Goal: Register for event/course

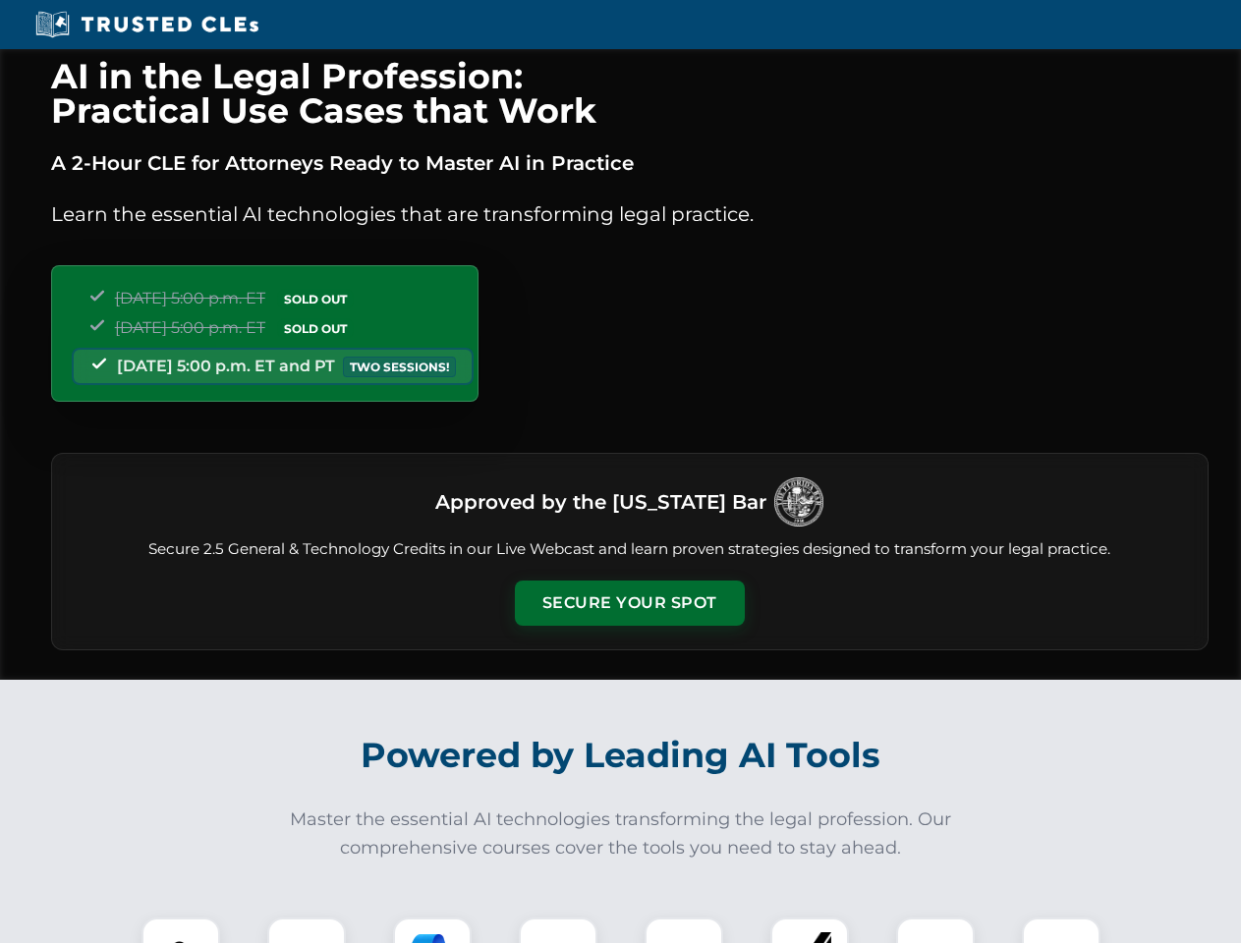
click at [629, 603] on button "Secure Your Spot" at bounding box center [630, 602] width 230 height 45
click at [181, 930] on img at bounding box center [180, 956] width 57 height 57
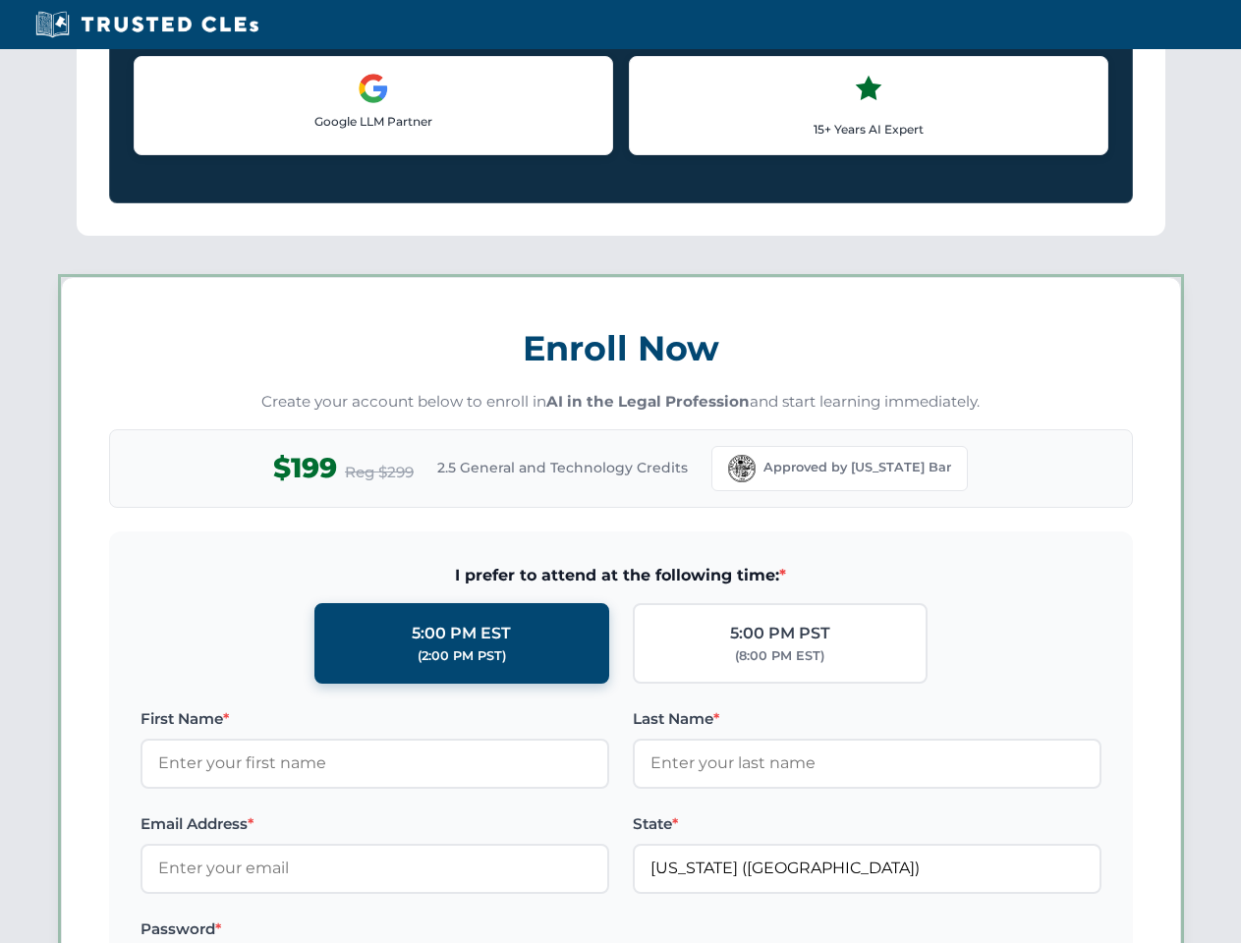
click at [432, 930] on label "Password *" at bounding box center [374, 929] width 469 height 24
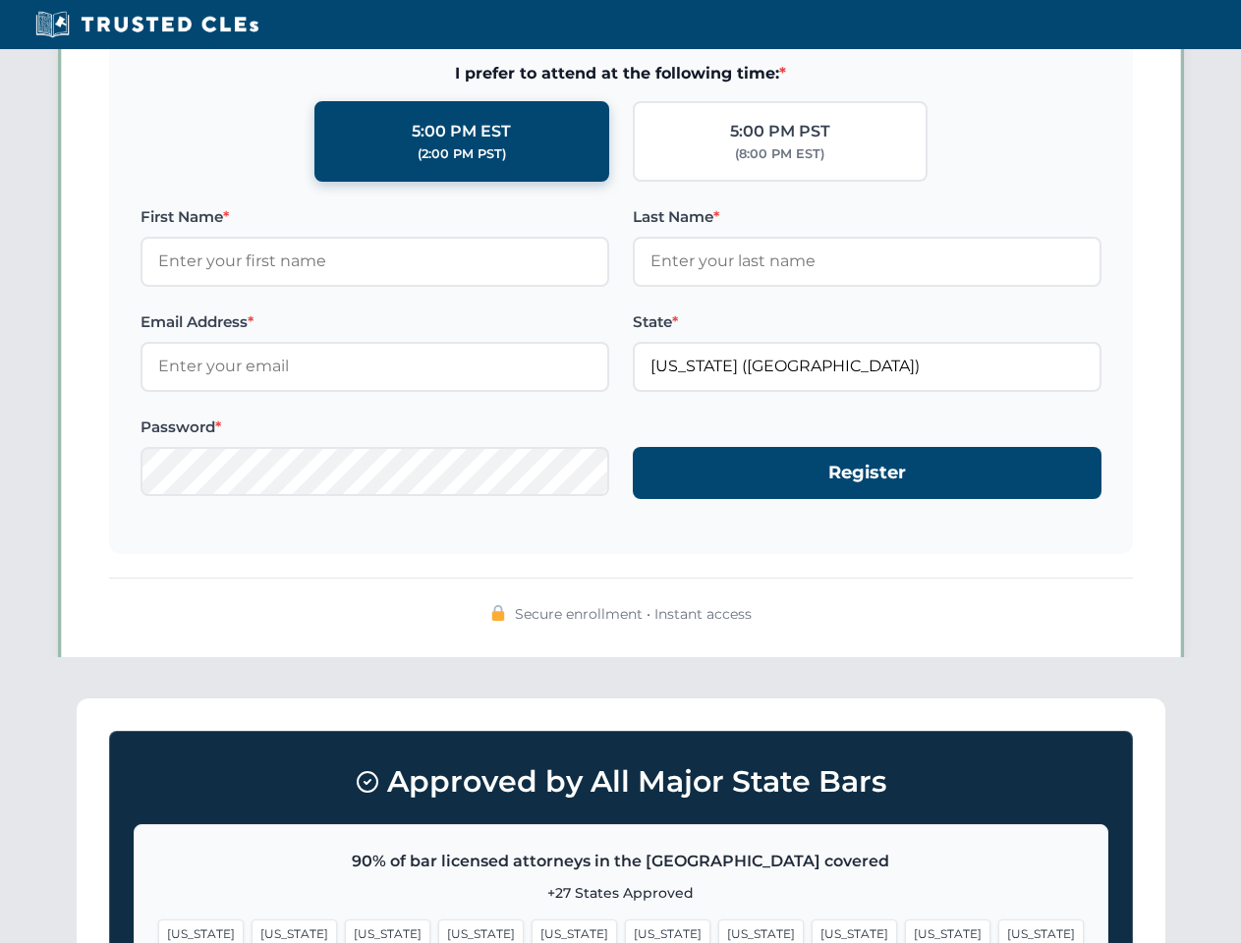
click at [905, 930] on span "[US_STATE]" at bounding box center [947, 933] width 85 height 28
